Goal: Register for event/course: Sign up to attend an event or enroll in a course

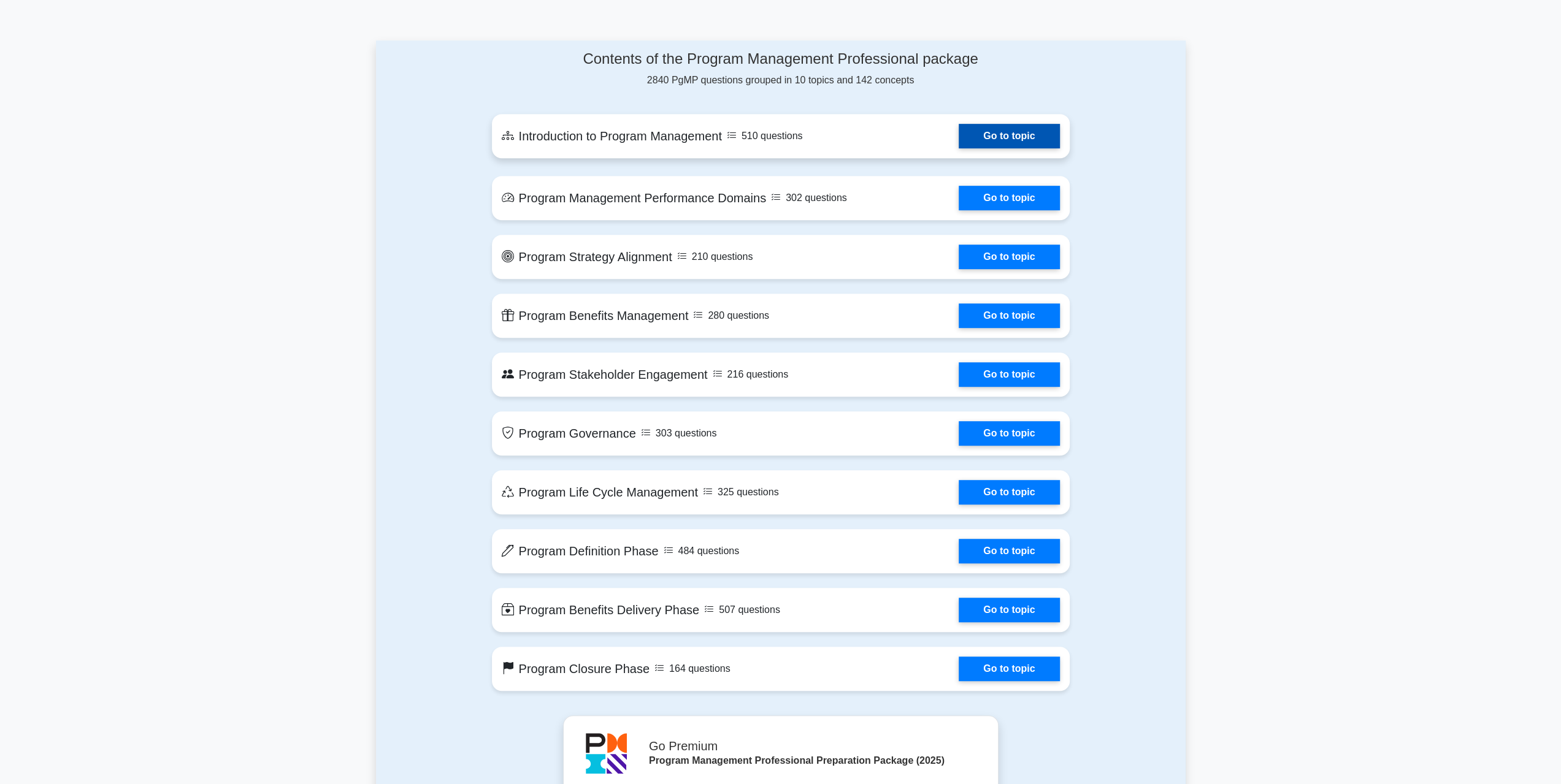
scroll to position [557, 0]
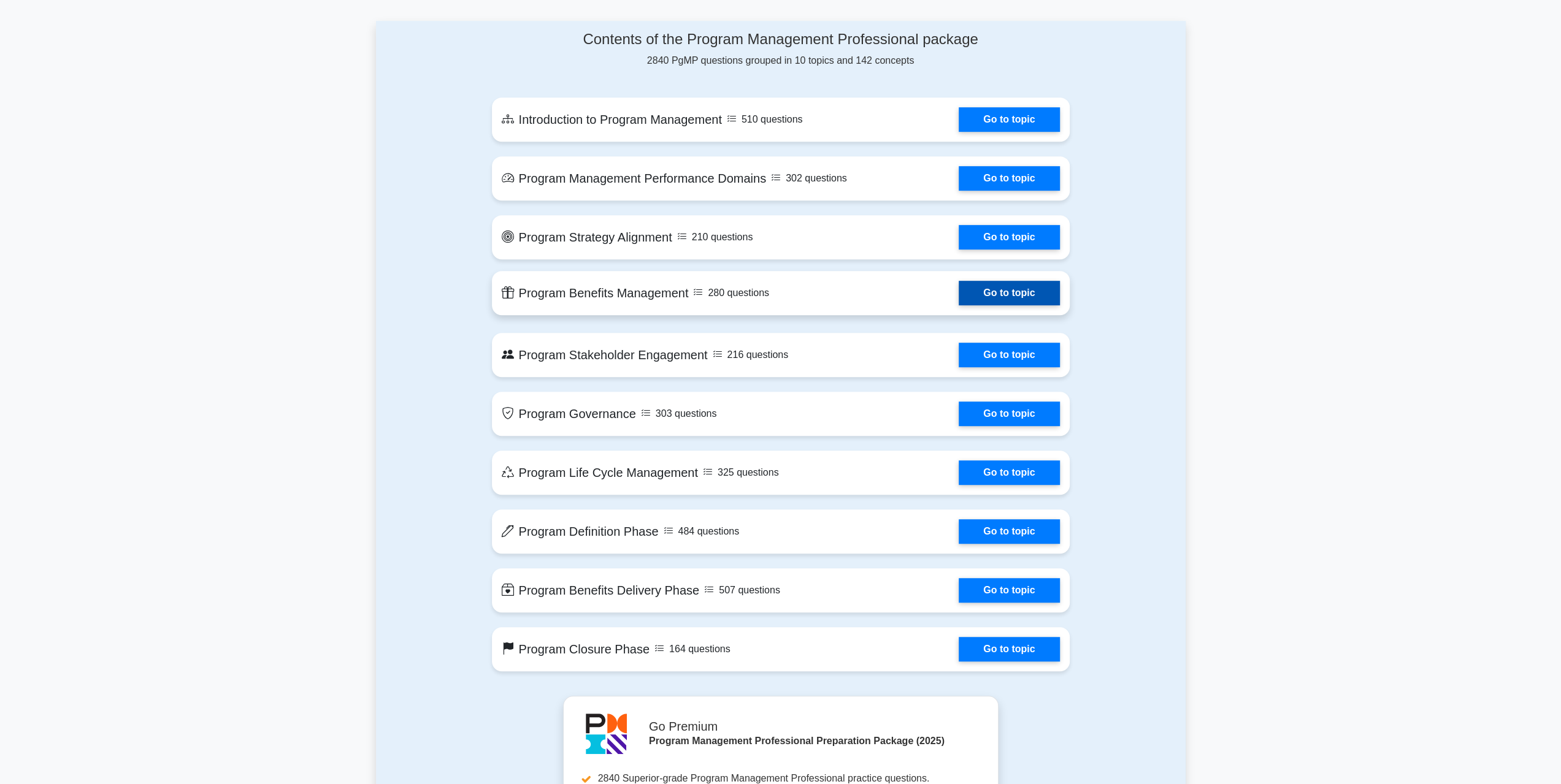
click at [1040, 294] on link "Go to topic" at bounding box center [1009, 293] width 100 height 24
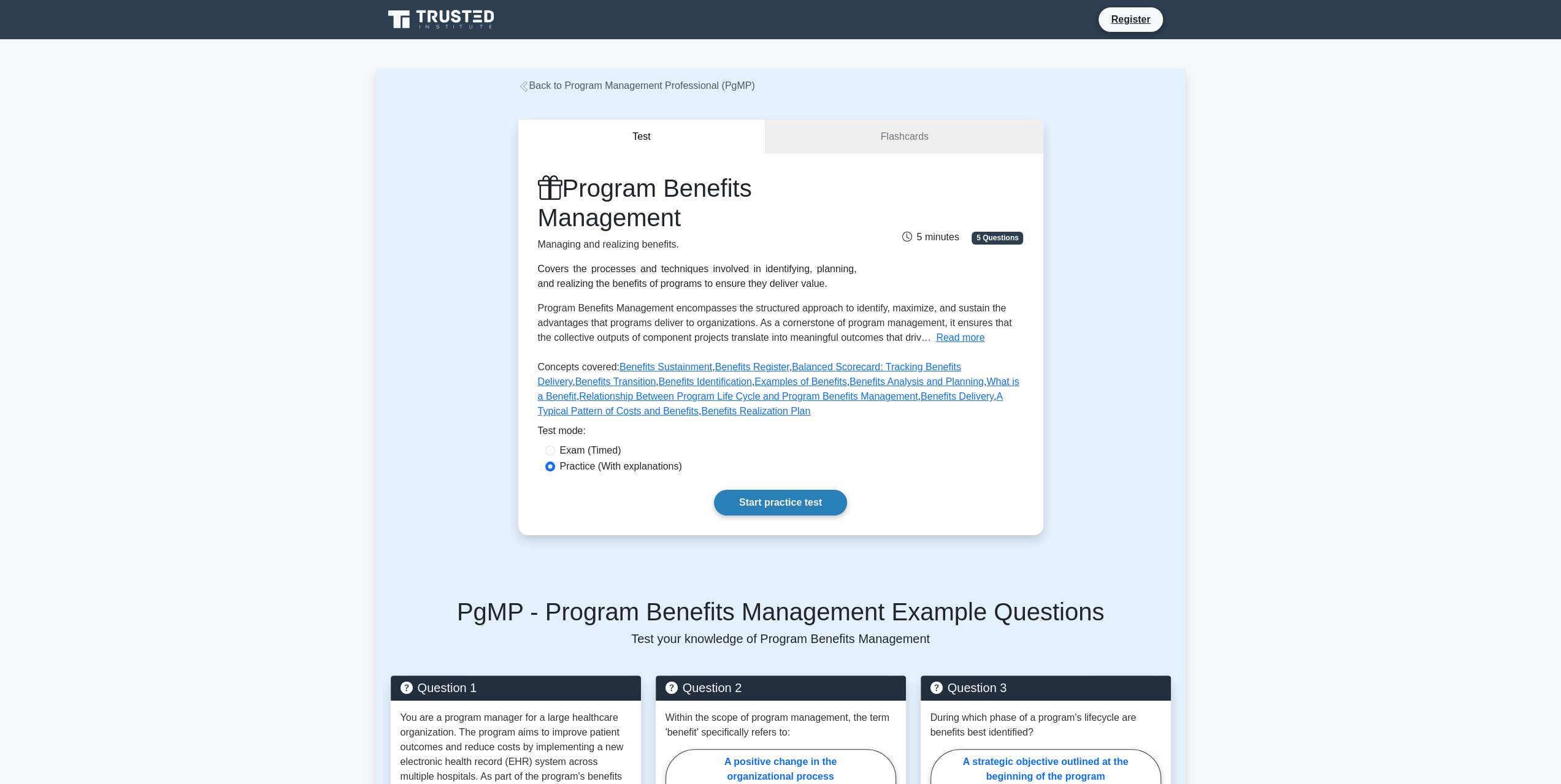
click at [810, 497] on link "Start practice test" at bounding box center [780, 503] width 133 height 26
click at [778, 502] on link "Start practice test" at bounding box center [780, 503] width 133 height 26
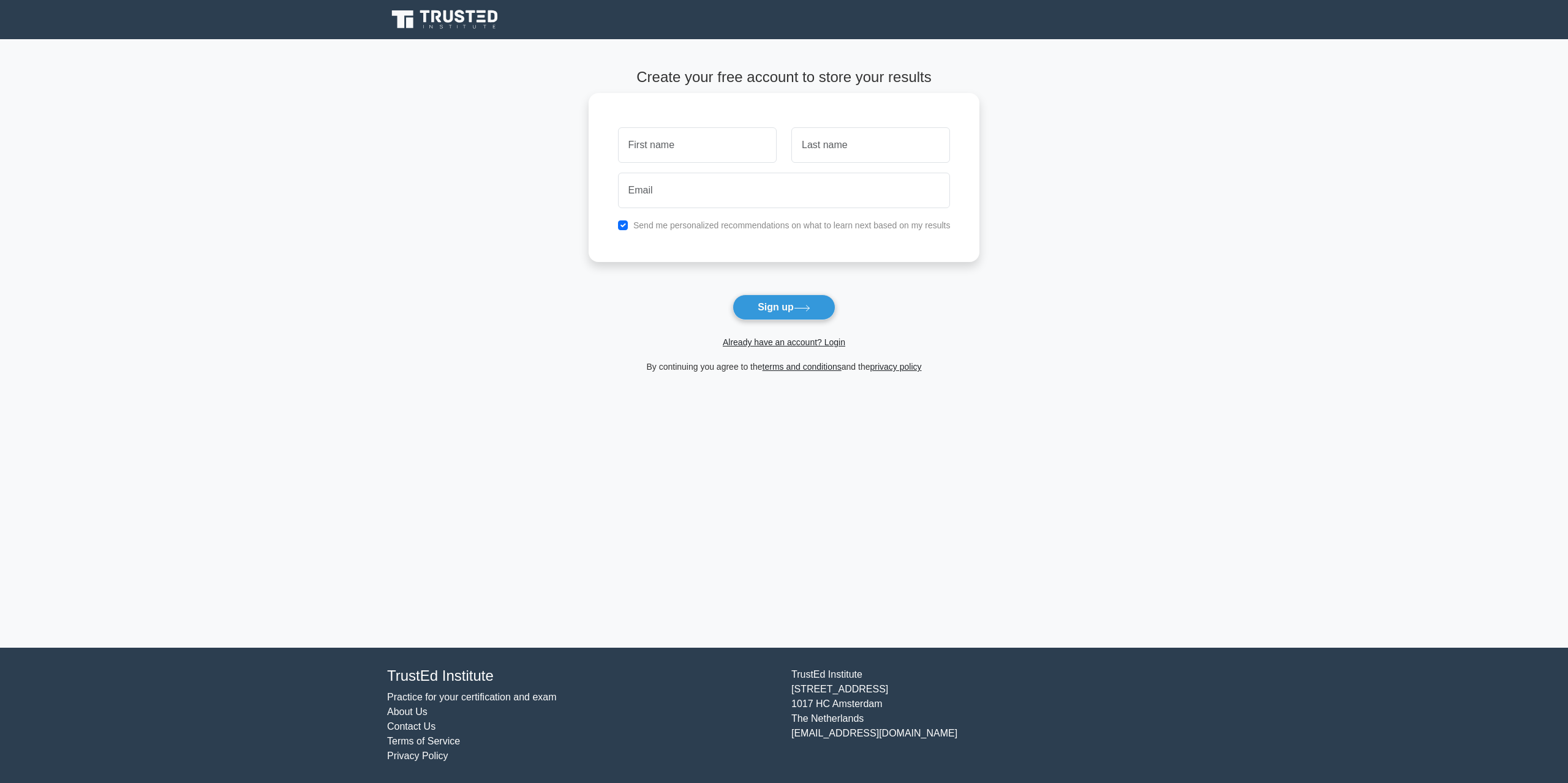
click at [695, 155] on input "text" at bounding box center [697, 145] width 159 height 35
type input "Sreekanth"
click at [823, 150] on input "text" at bounding box center [871, 145] width 159 height 35
type input "Banka"
click at [821, 199] on input "email" at bounding box center [784, 191] width 332 height 35
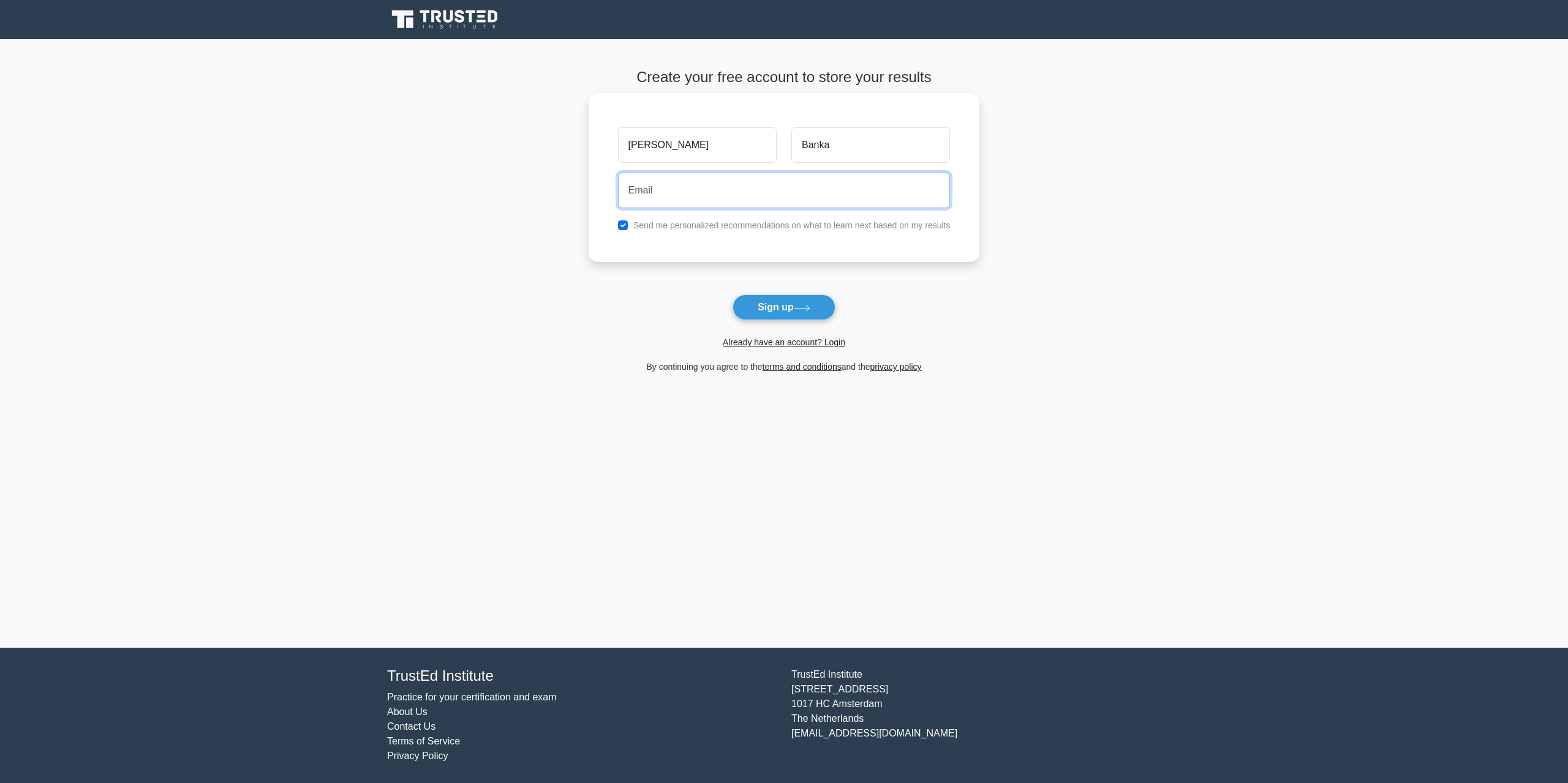
type input "bsreekanthreddy@gmail.com"
click at [637, 225] on label "Send me personalized recommendations on what to learn next based on my results" at bounding box center [792, 225] width 317 height 10
click at [625, 225] on input "checkbox" at bounding box center [623, 225] width 10 height 10
checkbox input "false"
click at [775, 310] on button "Sign up" at bounding box center [784, 307] width 103 height 26
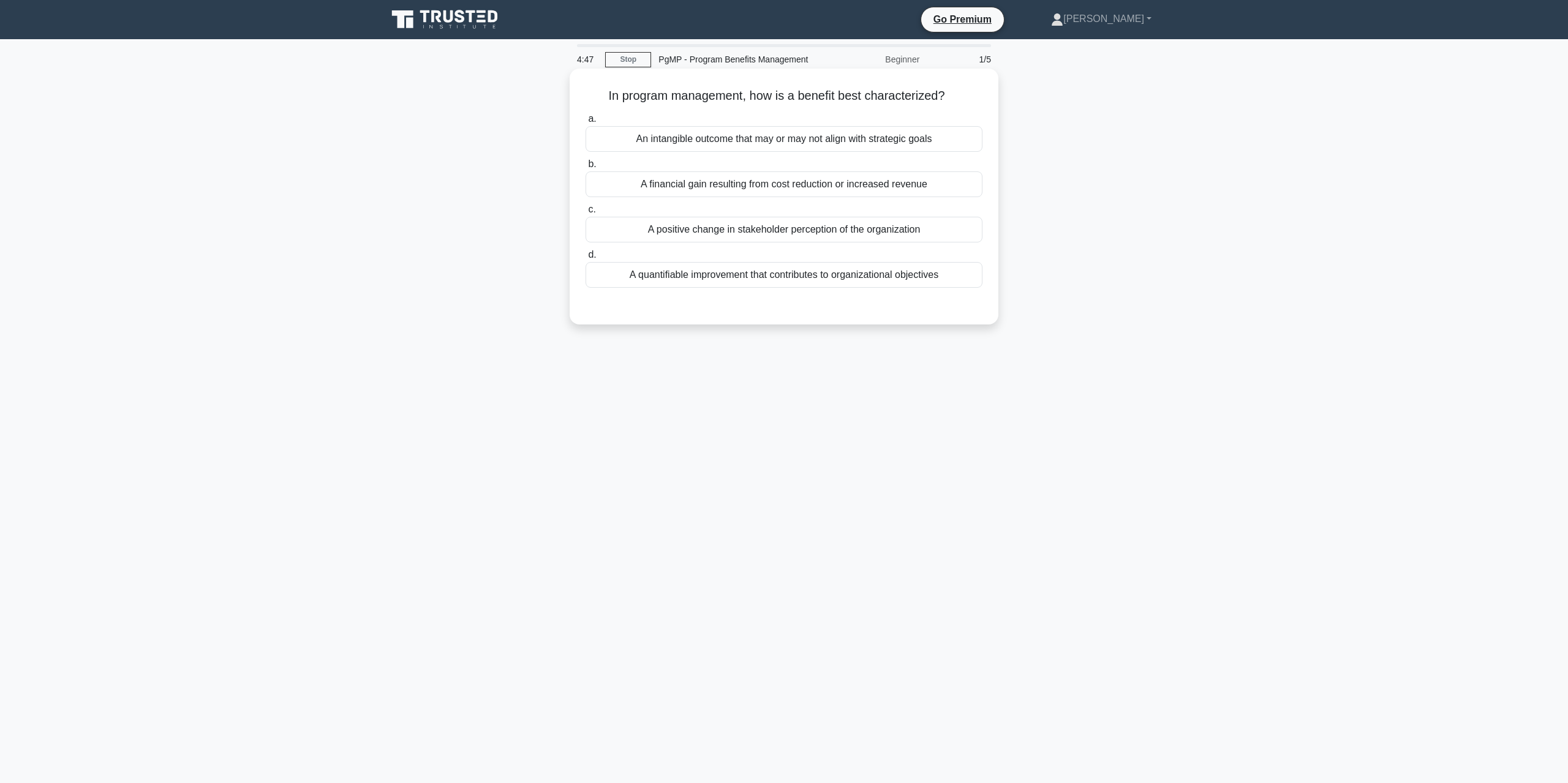
click at [826, 278] on div "A quantifiable improvement that contributes to organizational objectives" at bounding box center [784, 275] width 397 height 26
click at [585, 259] on input "d. A quantifiable improvement that contributes to organizational objectives" at bounding box center [585, 255] width 0 height 8
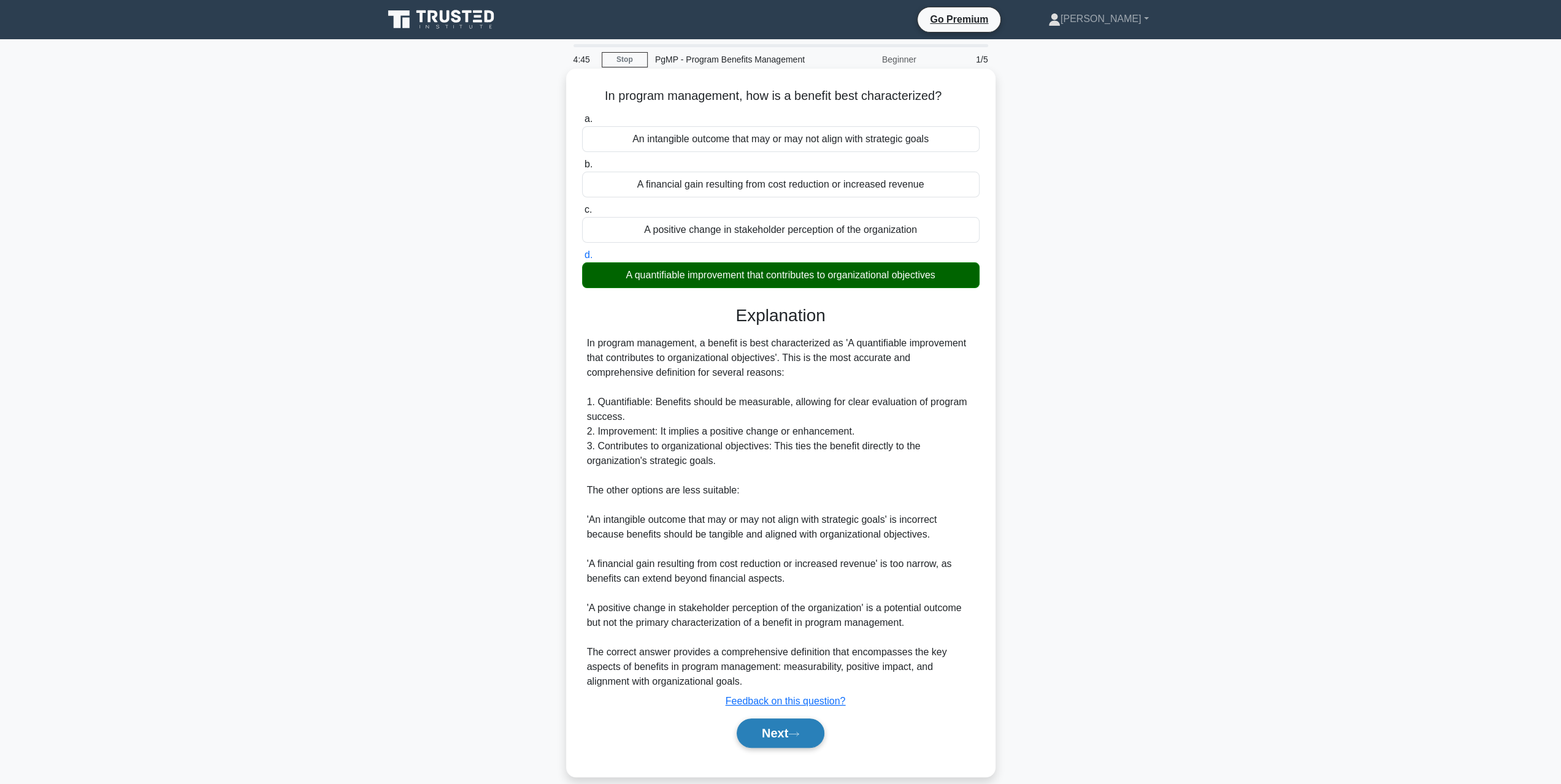
click at [779, 741] on button "Next" at bounding box center [780, 733] width 88 height 30
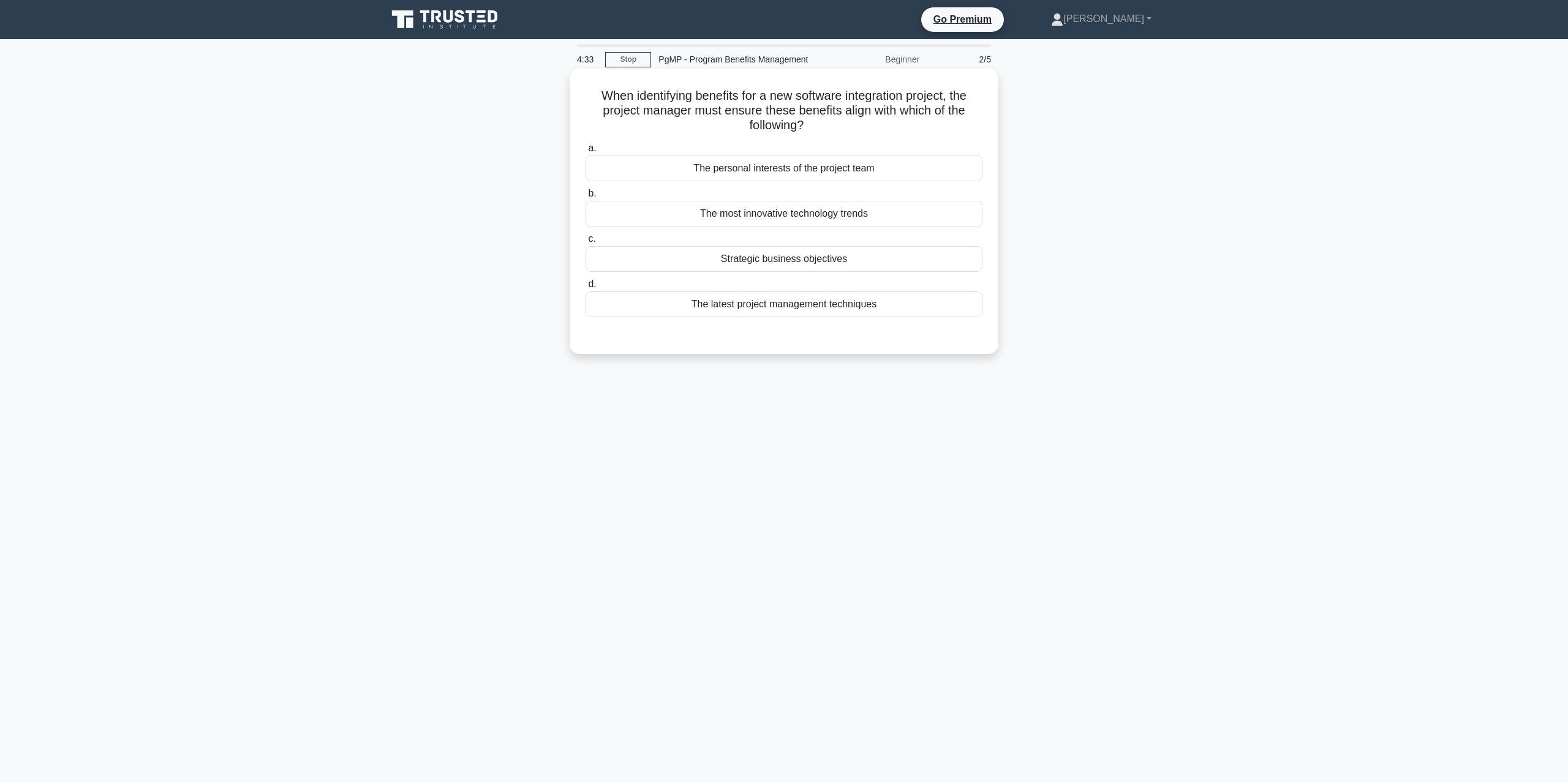
click at [840, 261] on div "Strategic business objectives" at bounding box center [784, 259] width 397 height 26
click at [585, 243] on input "c. Strategic business objectives" at bounding box center [585, 239] width 0 height 8
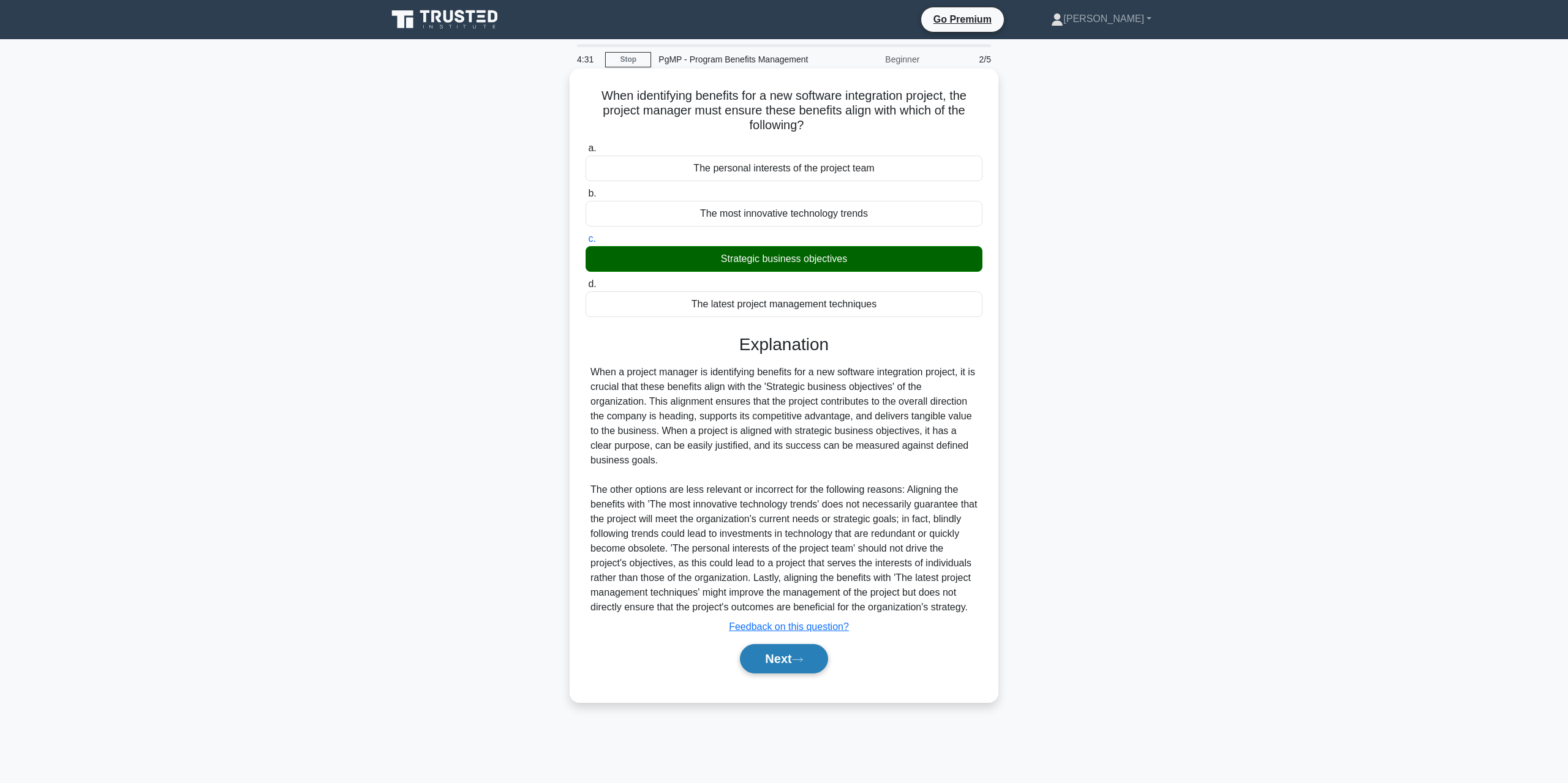
click at [800, 663] on icon at bounding box center [797, 660] width 11 height 7
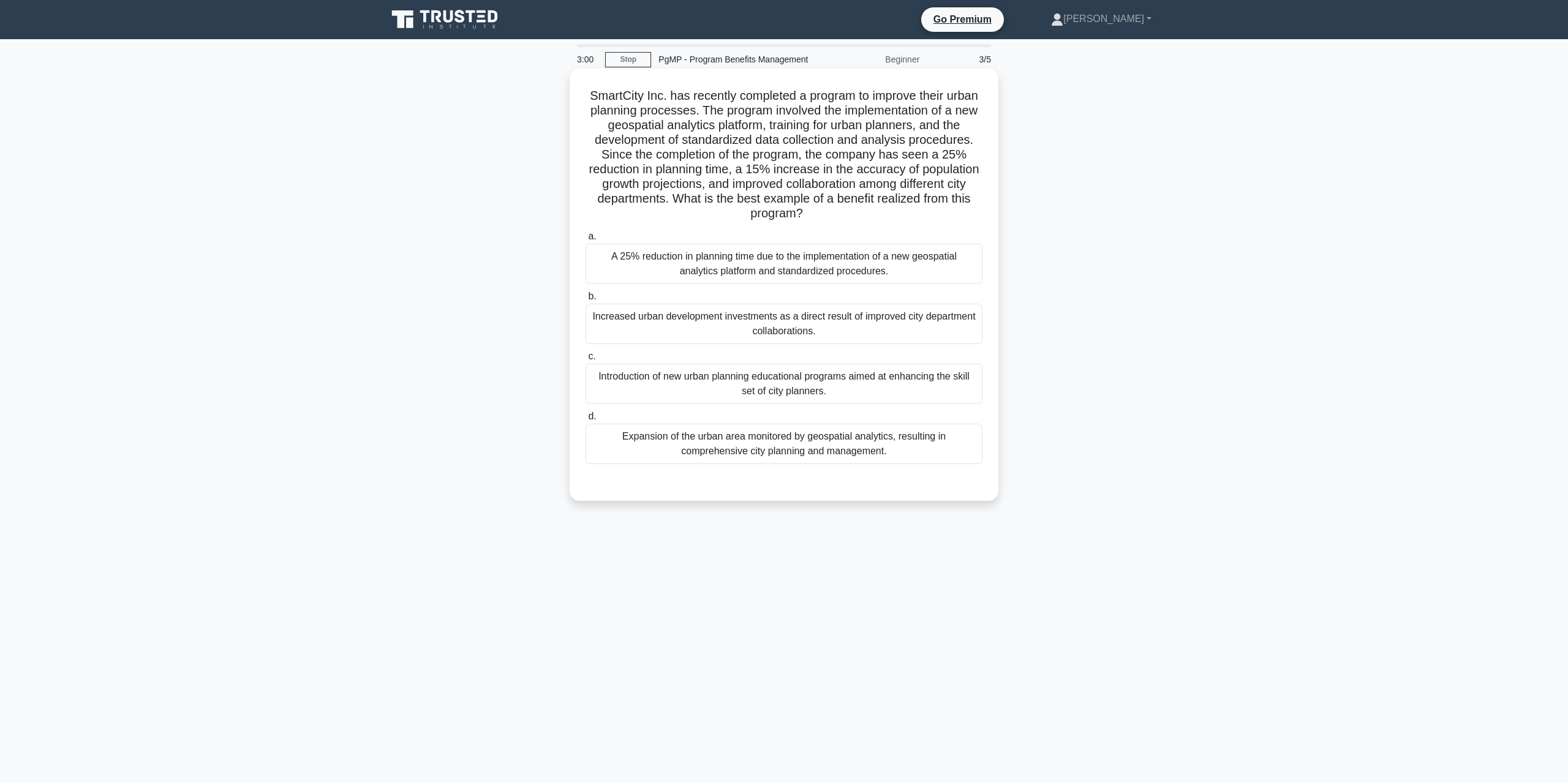
click at [847, 271] on div "A 25% reduction in planning time due to the implementation of a new geospatial …" at bounding box center [784, 264] width 397 height 41
click at [585, 240] on input "a. A 25% reduction in planning time due to the implementation of a new geospati…" at bounding box center [585, 237] width 0 height 8
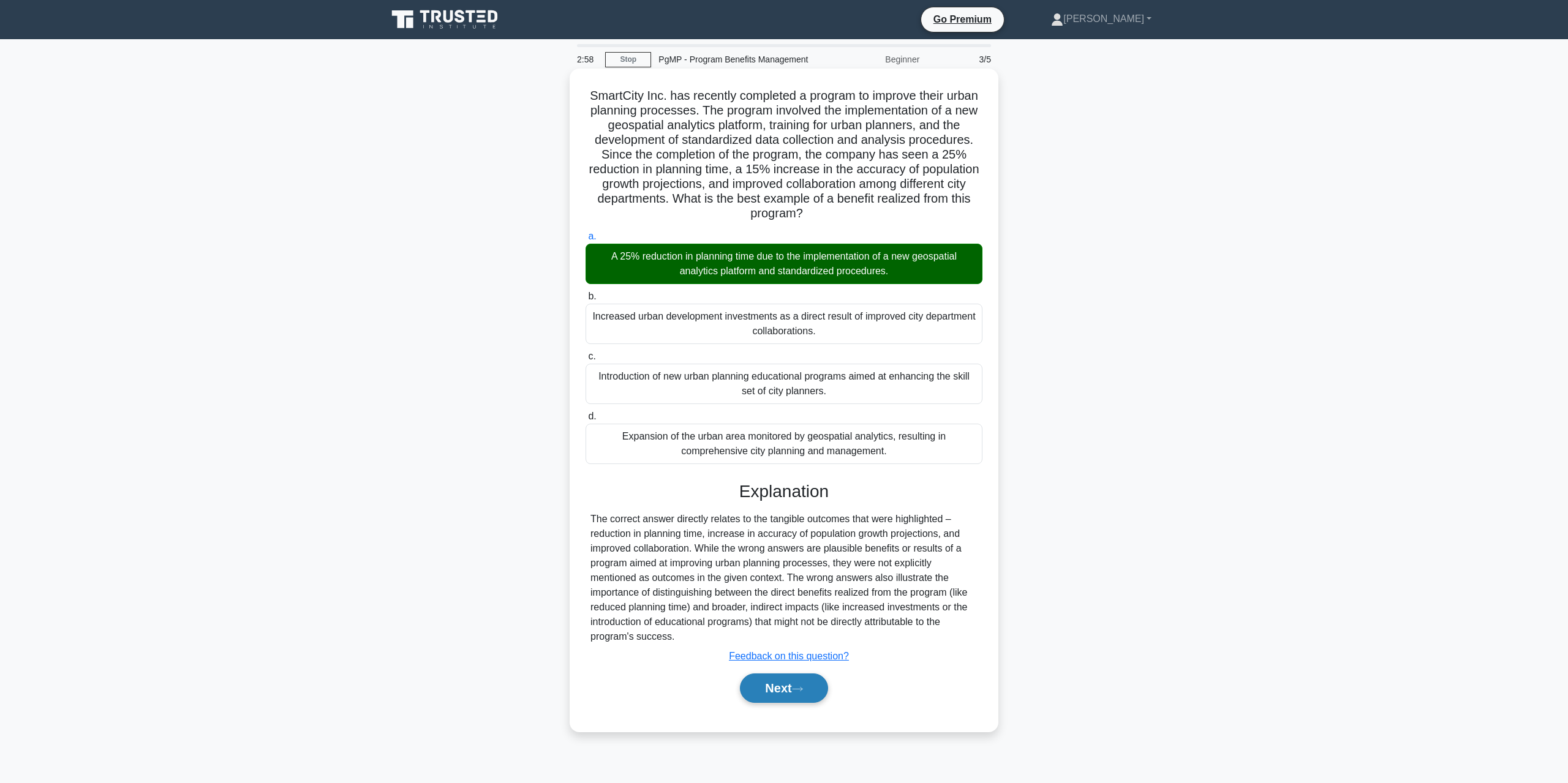
click at [811, 686] on button "Next" at bounding box center [784, 688] width 88 height 29
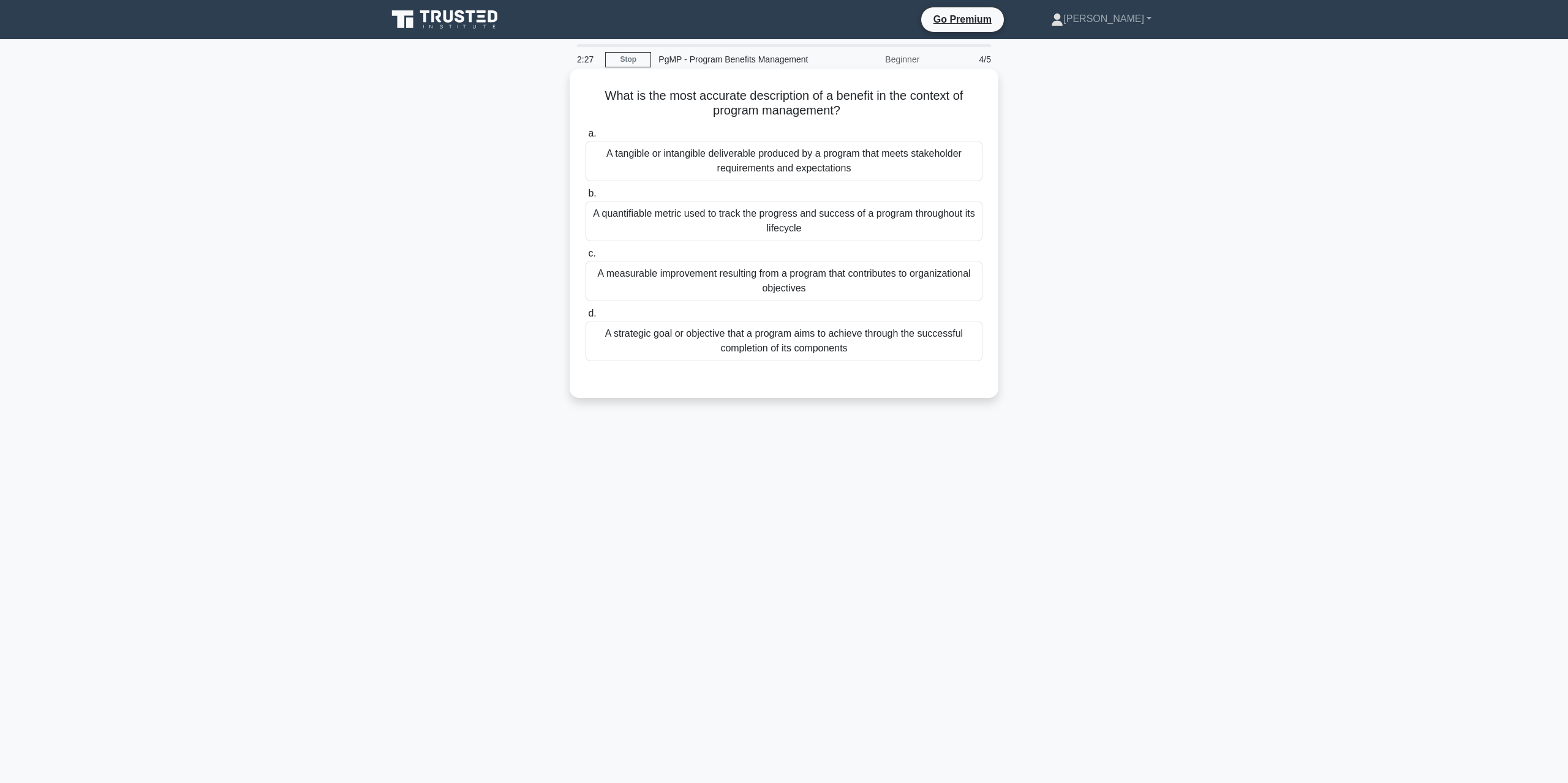
click at [864, 279] on div "A measurable improvement resulting from a program that contributes to organizat…" at bounding box center [784, 281] width 397 height 41
click at [585, 258] on input "c. A measurable improvement resulting from a program that contributes to organi…" at bounding box center [585, 254] width 0 height 8
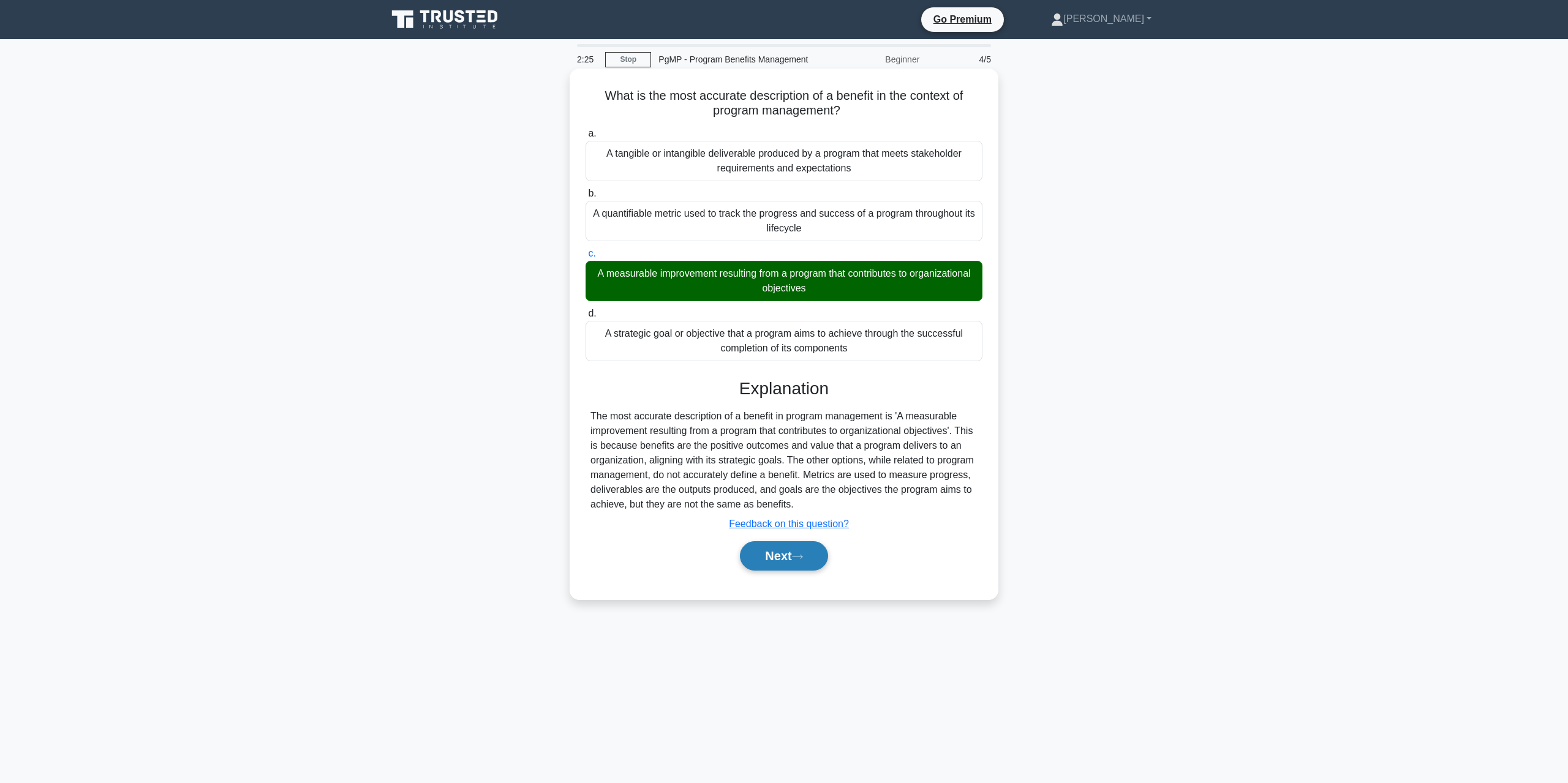
click at [811, 553] on button "Next" at bounding box center [784, 556] width 88 height 29
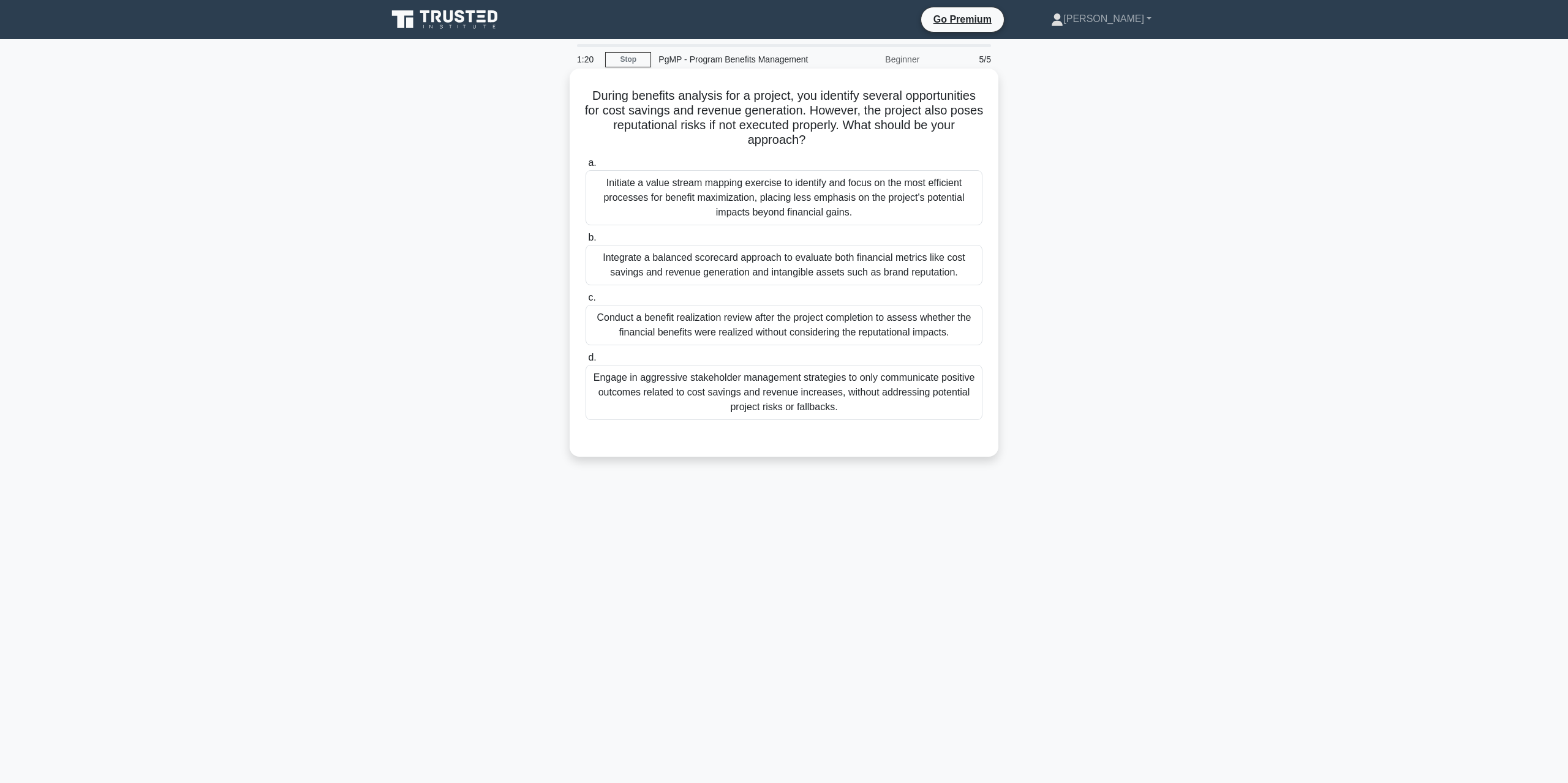
click at [848, 258] on div "Integrate a balanced scorecard approach to evaluate both financial metrics like…" at bounding box center [784, 265] width 397 height 41
click at [585, 242] on input "b. Integrate a balanced scorecard approach to evaluate both financial metrics l…" at bounding box center [585, 238] width 0 height 8
click at [849, 275] on div "Integrate a balanced scorecard approach to evaluate both financial metrics like…" at bounding box center [784, 266] width 397 height 42
click at [585, 242] on input "b. Integrate a balanced scorecard approach to evaluate both financial metrics l…" at bounding box center [585, 238] width 0 height 8
click at [813, 267] on div "Integrate a balanced scorecard approach to evaluate both financial metrics like…" at bounding box center [784, 266] width 397 height 42
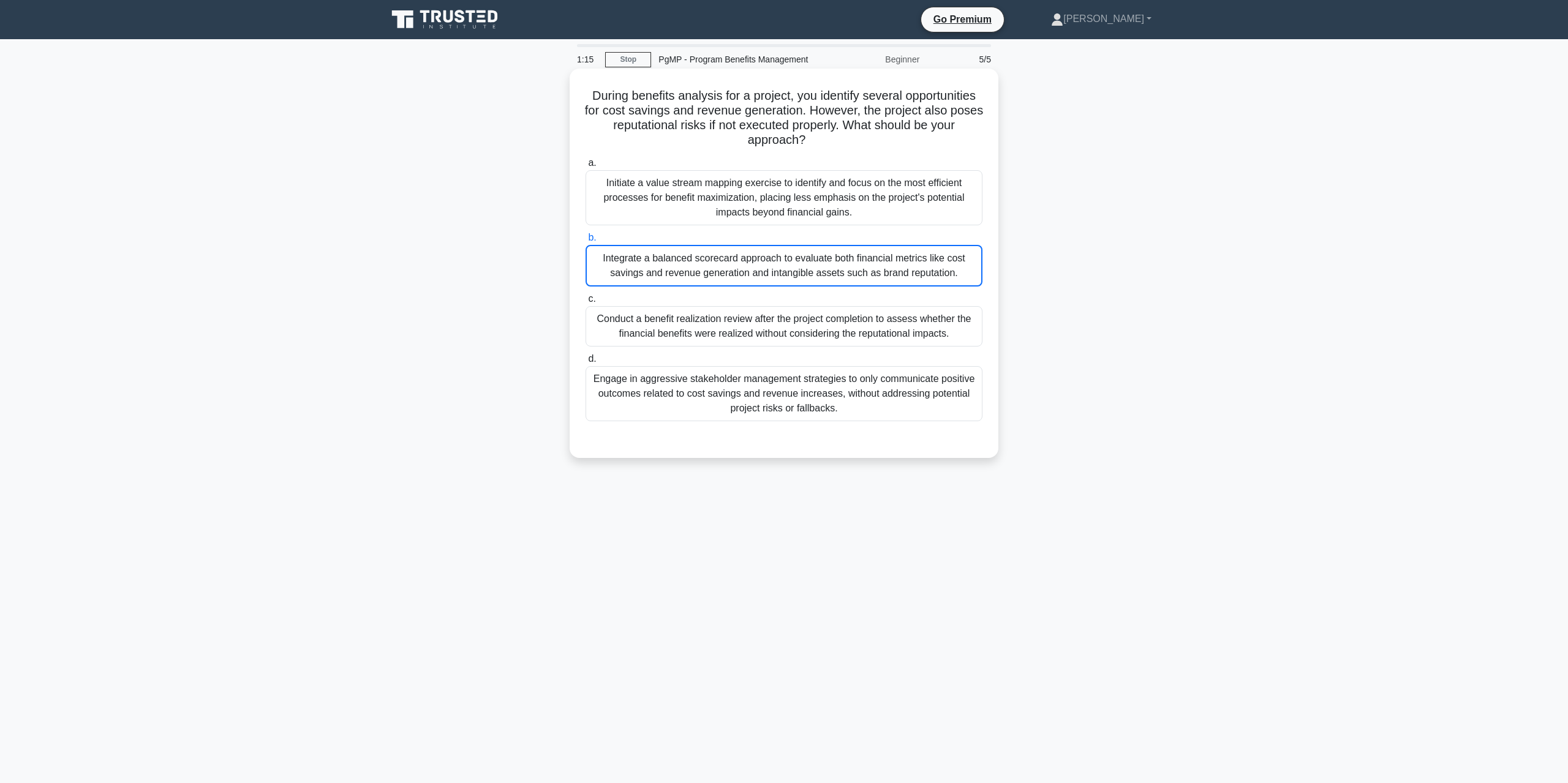
click at [585, 242] on input "b. Integrate a balanced scorecard approach to evaluate both financial metrics l…" at bounding box center [585, 238] width 0 height 8
click at [813, 267] on div "Integrate a balanced scorecard approach to evaluate both financial metrics like…" at bounding box center [784, 266] width 397 height 42
click at [585, 242] on input "b. Integrate a balanced scorecard approach to evaluate both financial metrics l…" at bounding box center [585, 238] width 0 height 8
click at [884, 214] on div "Initiate a value stream mapping exercise to identify and focus on the most effi…" at bounding box center [784, 198] width 397 height 55
click at [585, 167] on input "a. Initiate a value stream mapping exercise to identify and focus on the most e…" at bounding box center [585, 163] width 0 height 8
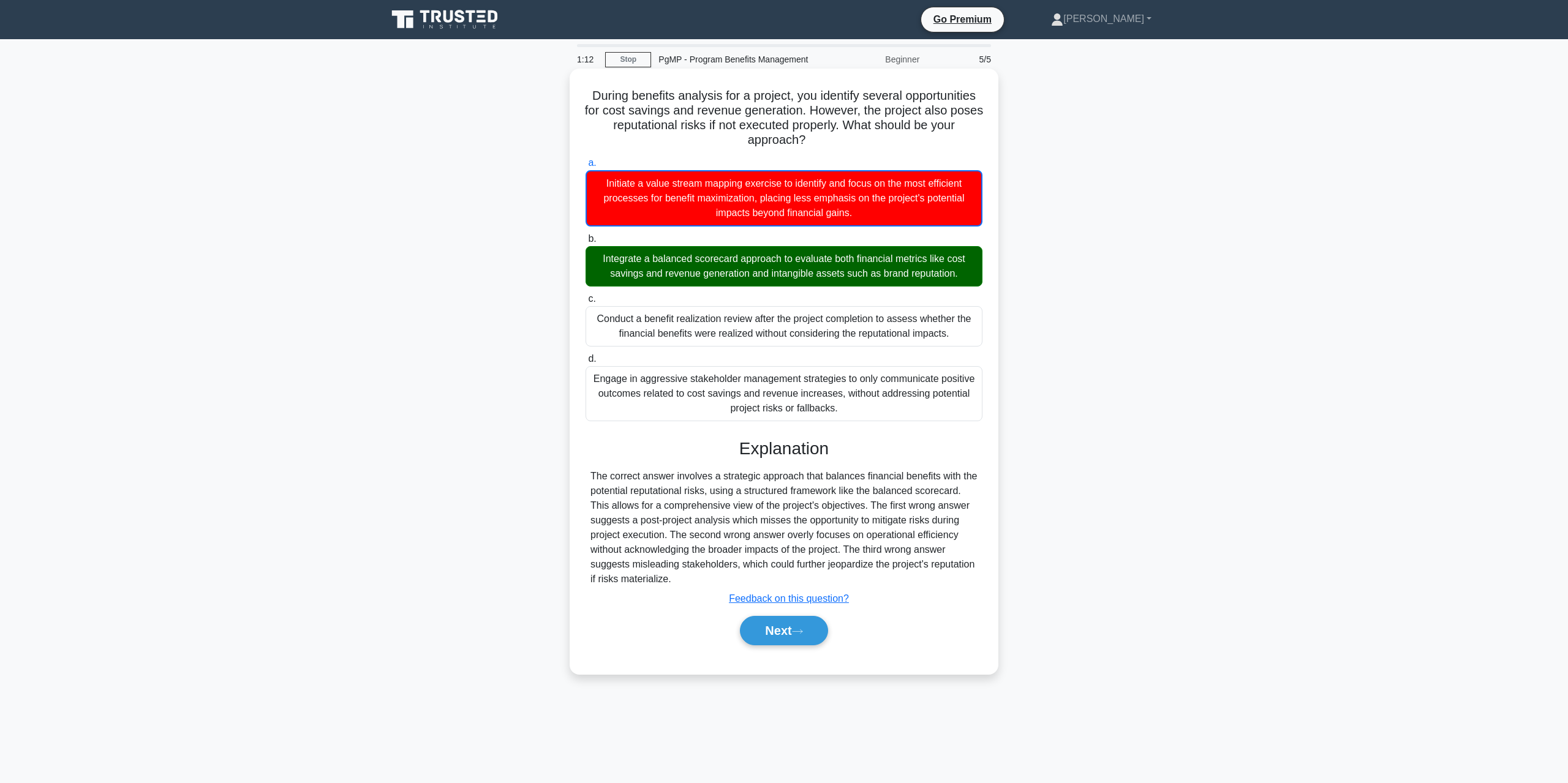
click at [852, 278] on div "Integrate a balanced scorecard approach to evaluate both financial metrics like…" at bounding box center [784, 267] width 397 height 41
click at [585, 243] on input "b. Integrate a balanced scorecard approach to evaluate both financial metrics l…" at bounding box center [585, 239] width 0 height 8
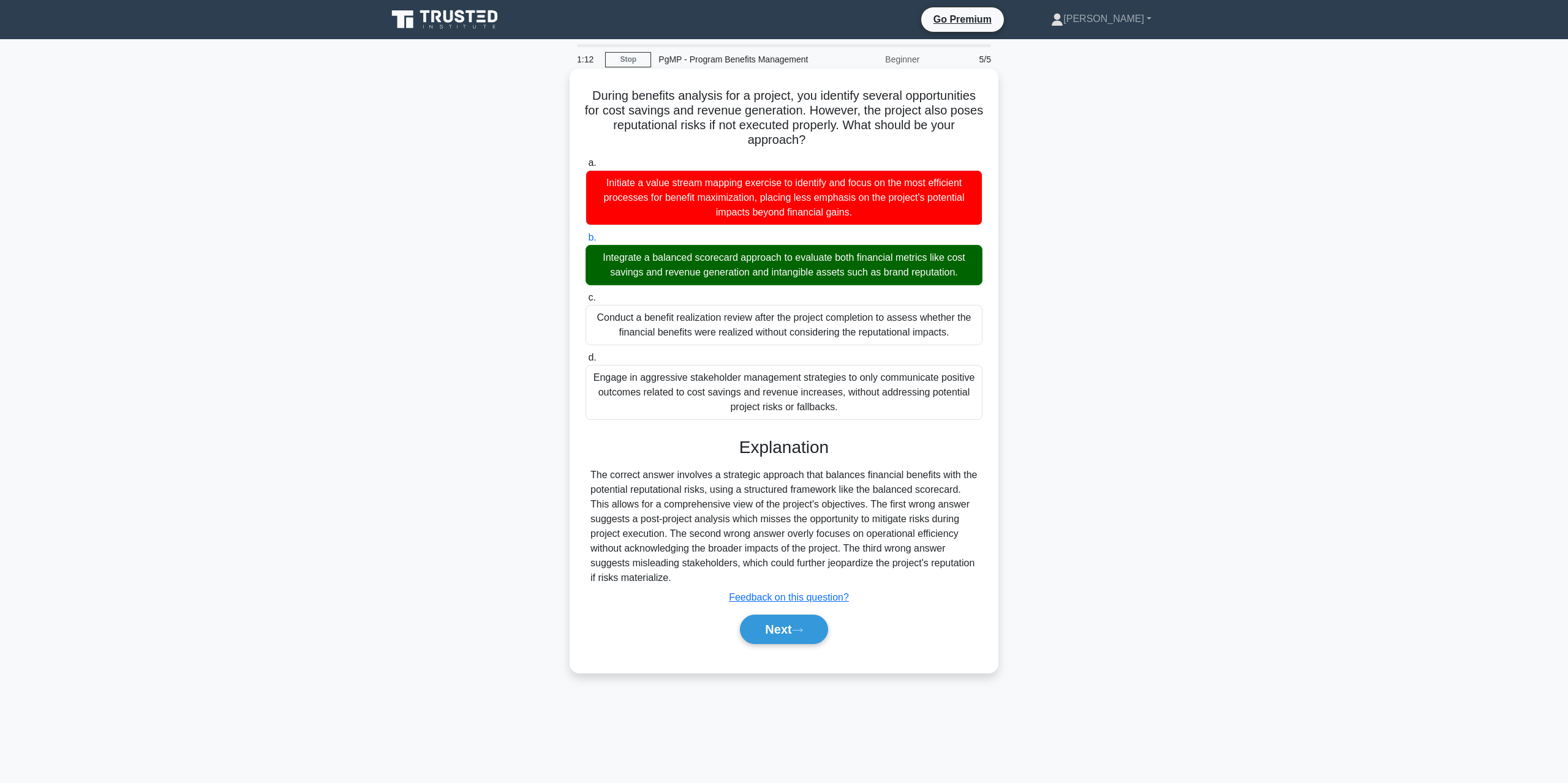
click at [855, 263] on div "Integrate a balanced scorecard approach to evaluate both financial metrics like…" at bounding box center [784, 265] width 397 height 41
click at [782, 643] on div "Next" at bounding box center [784, 630] width 397 height 39
click at [784, 636] on button "Next" at bounding box center [784, 629] width 88 height 29
